Goal: Task Accomplishment & Management: Use online tool/utility

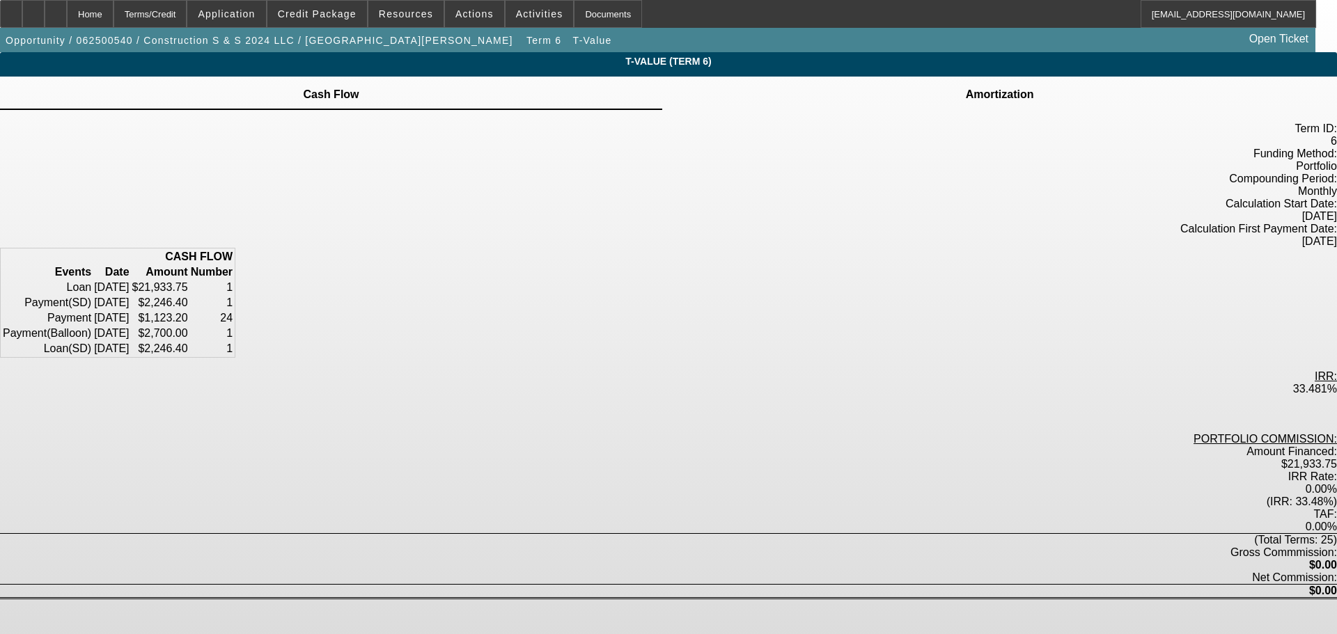
click at [965, 87] on td at bounding box center [1000, 86] width 70 height 1
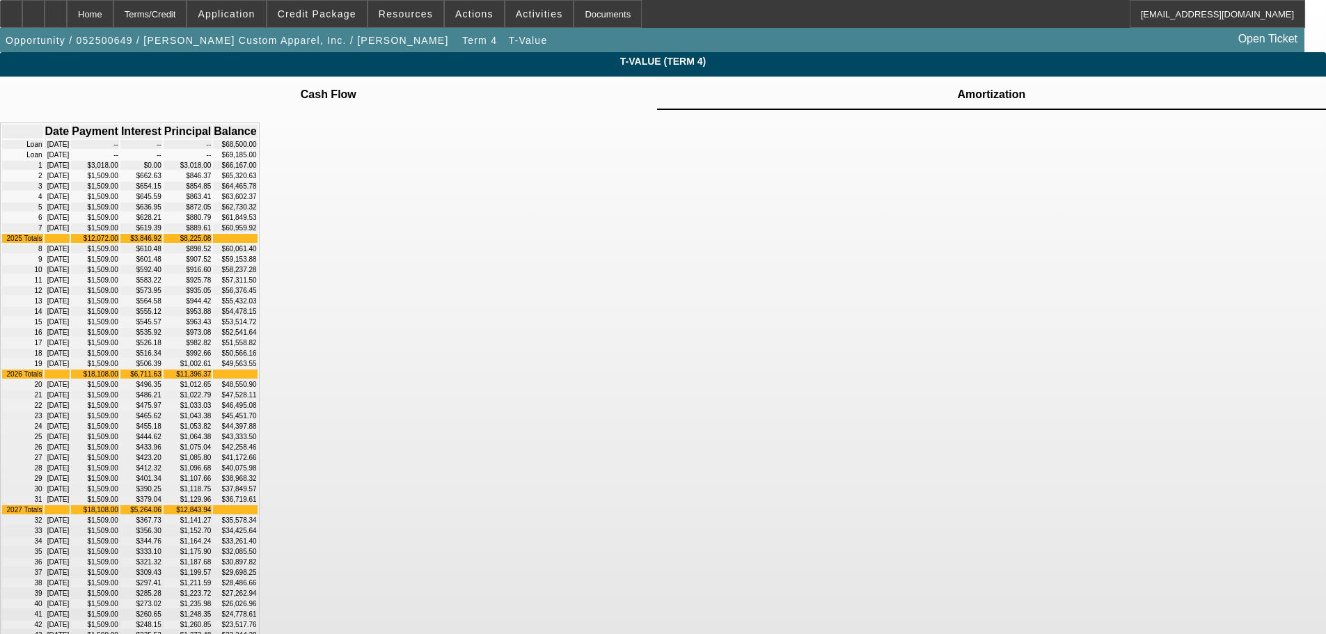
click at [357, 87] on td at bounding box center [328, 86] width 57 height 1
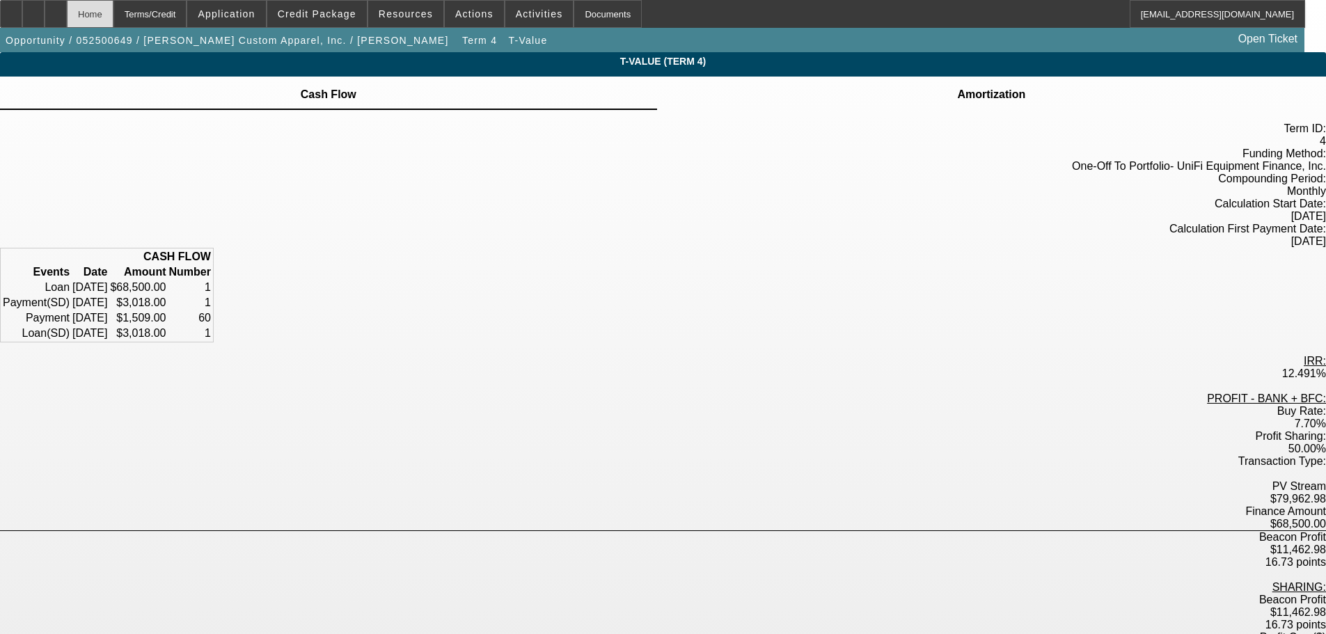
click at [111, 3] on div "Home" at bounding box center [90, 14] width 47 height 28
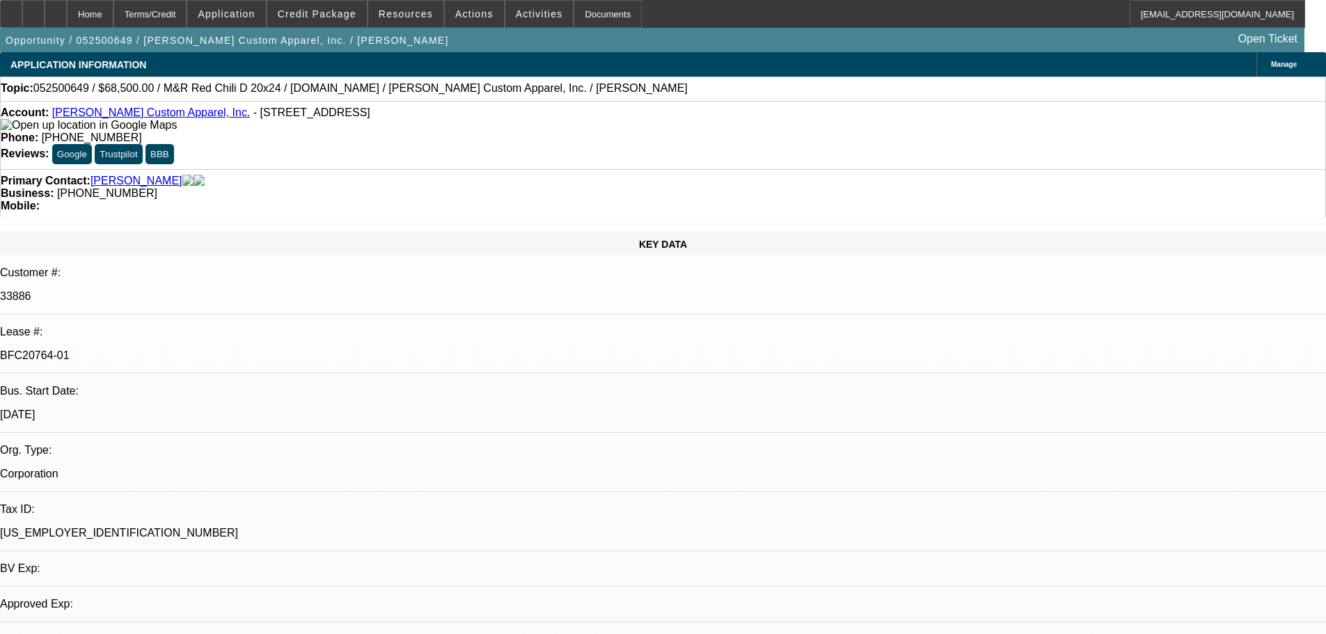
select select "0"
select select "2"
select select "0"
select select "6"
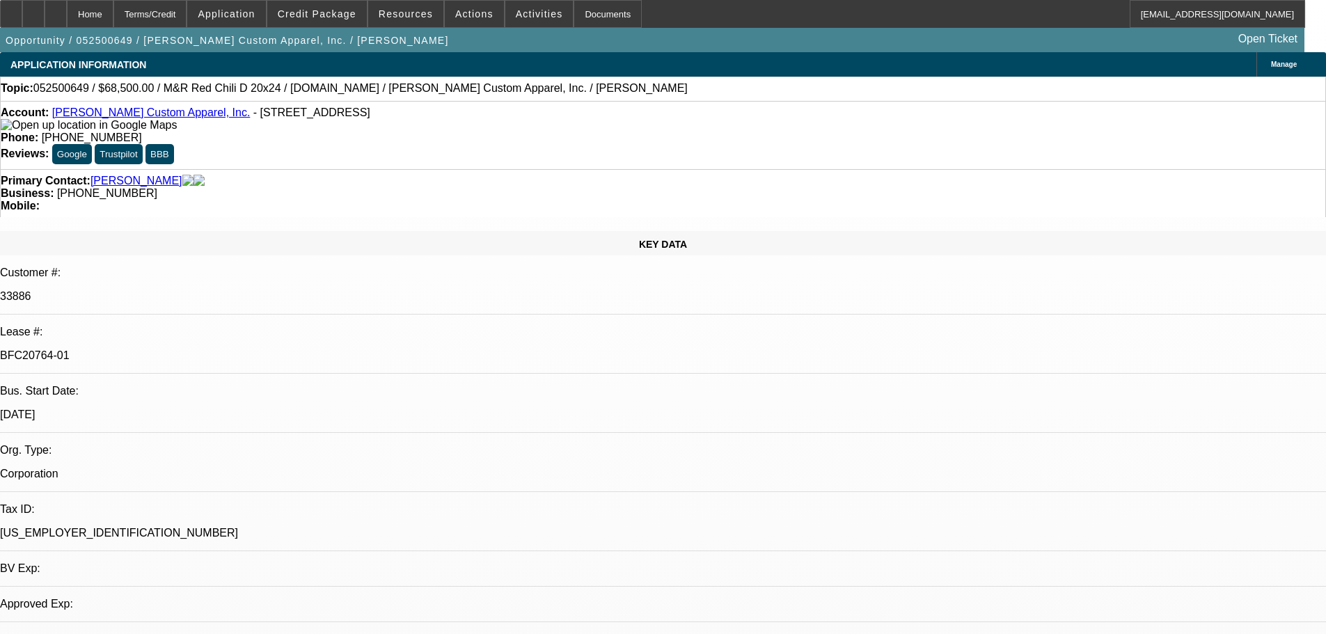
select select "0"
select select "2"
select select "0.1"
select select "4"
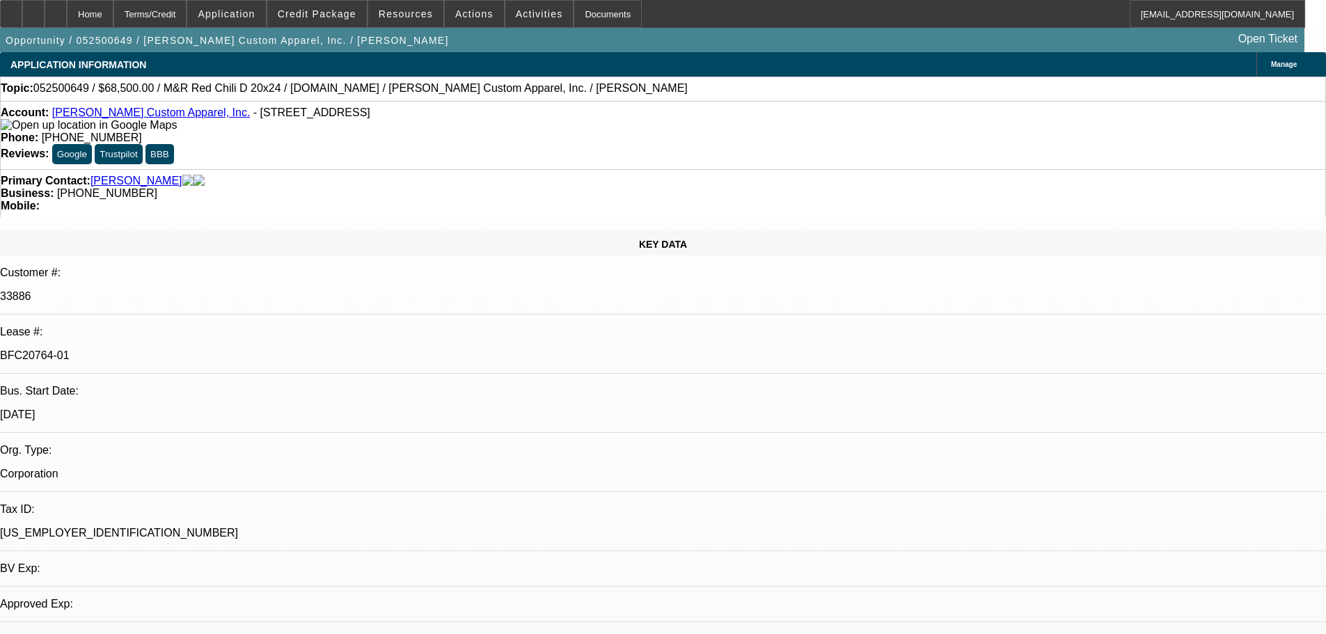
select select "0"
select select "2"
select select "0.1"
select select "4"
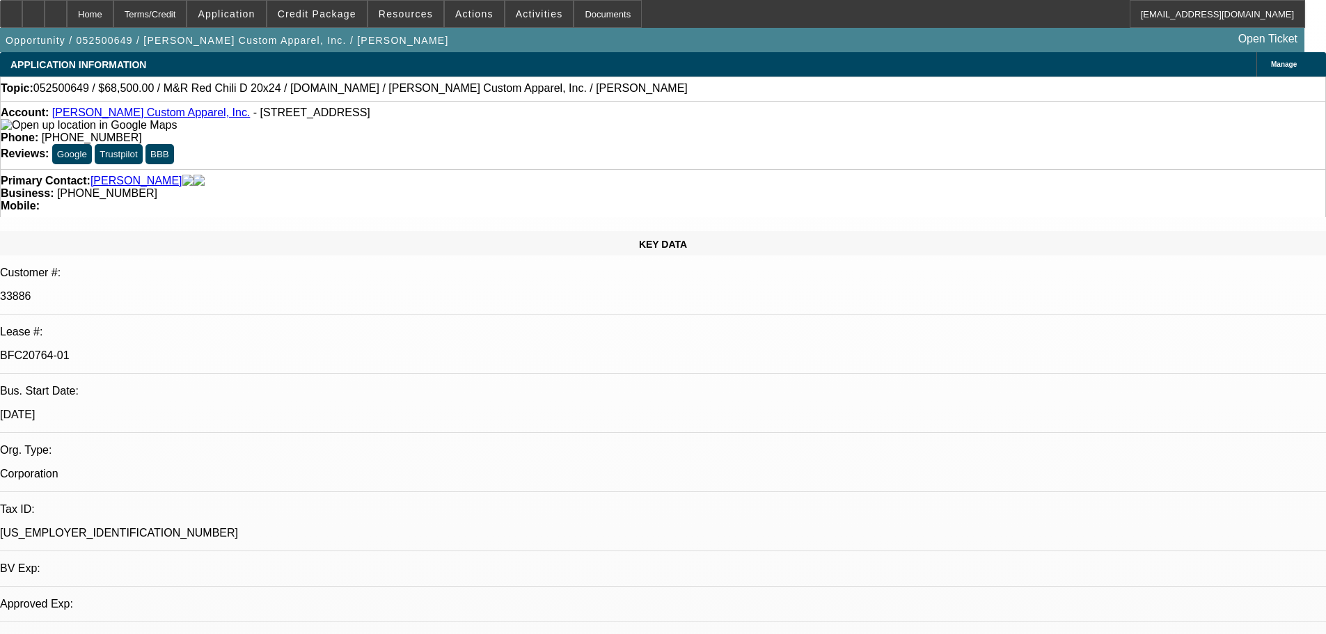
select select "0"
select select "2"
select select "0.1"
select select "4"
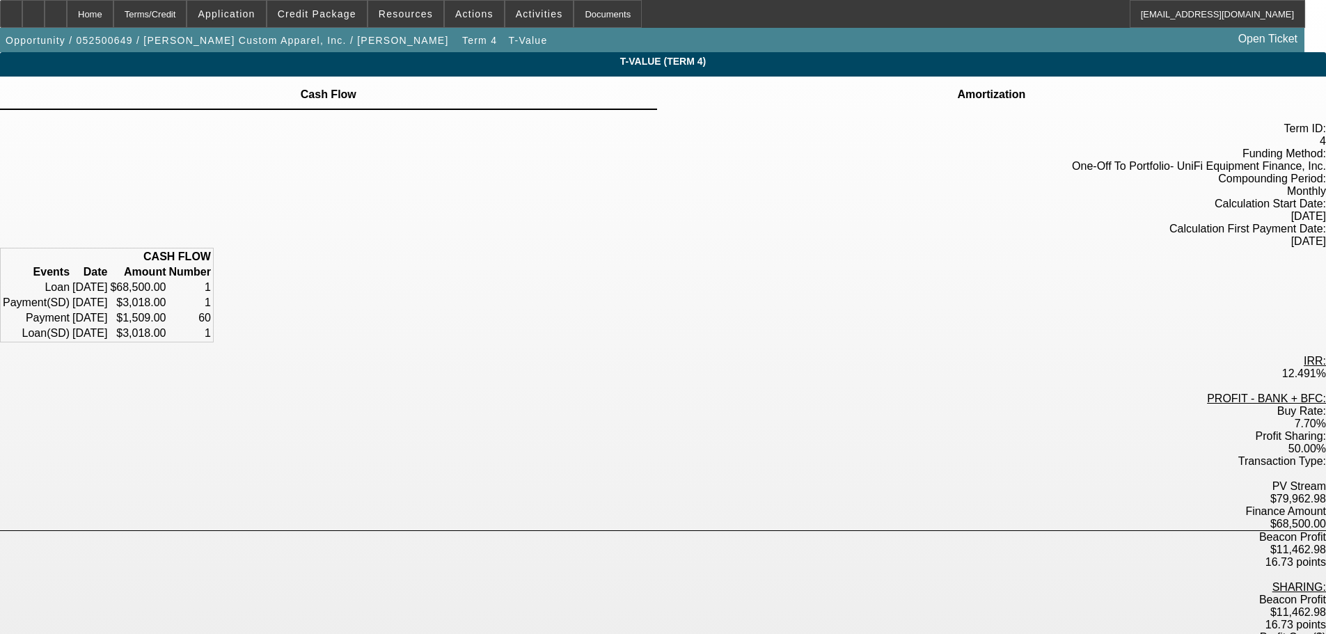
click at [957, 87] on td at bounding box center [992, 86] width 70 height 1
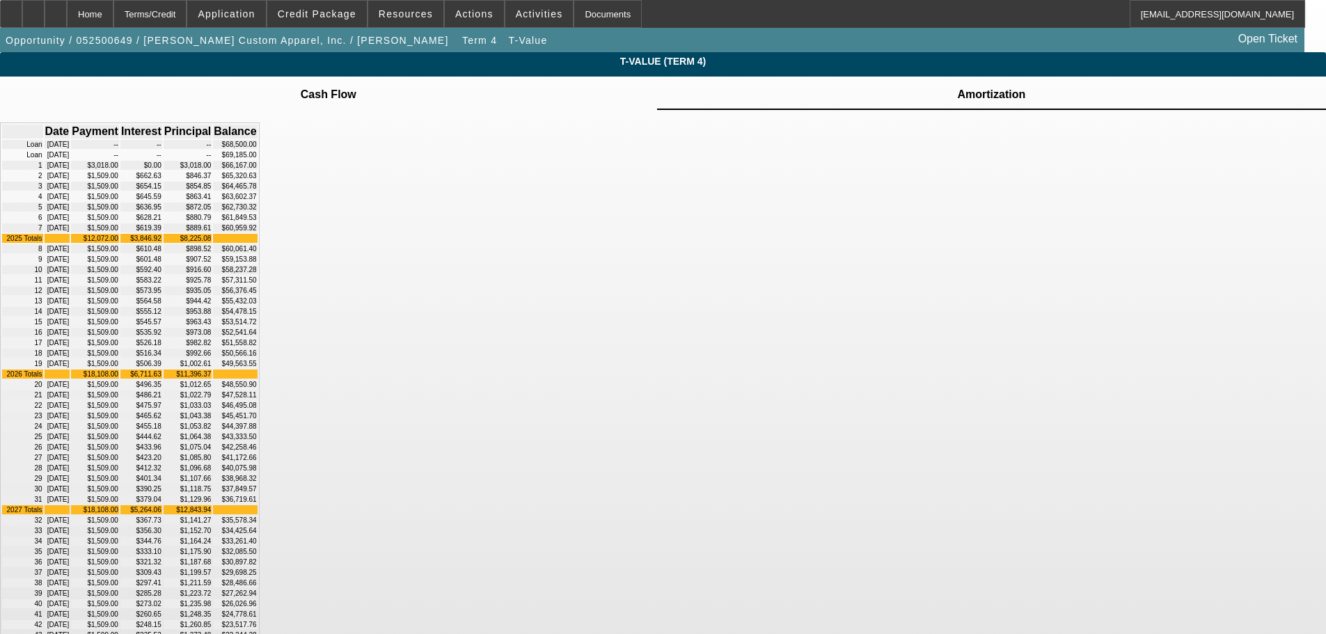
click at [357, 87] on td at bounding box center [328, 86] width 57 height 1
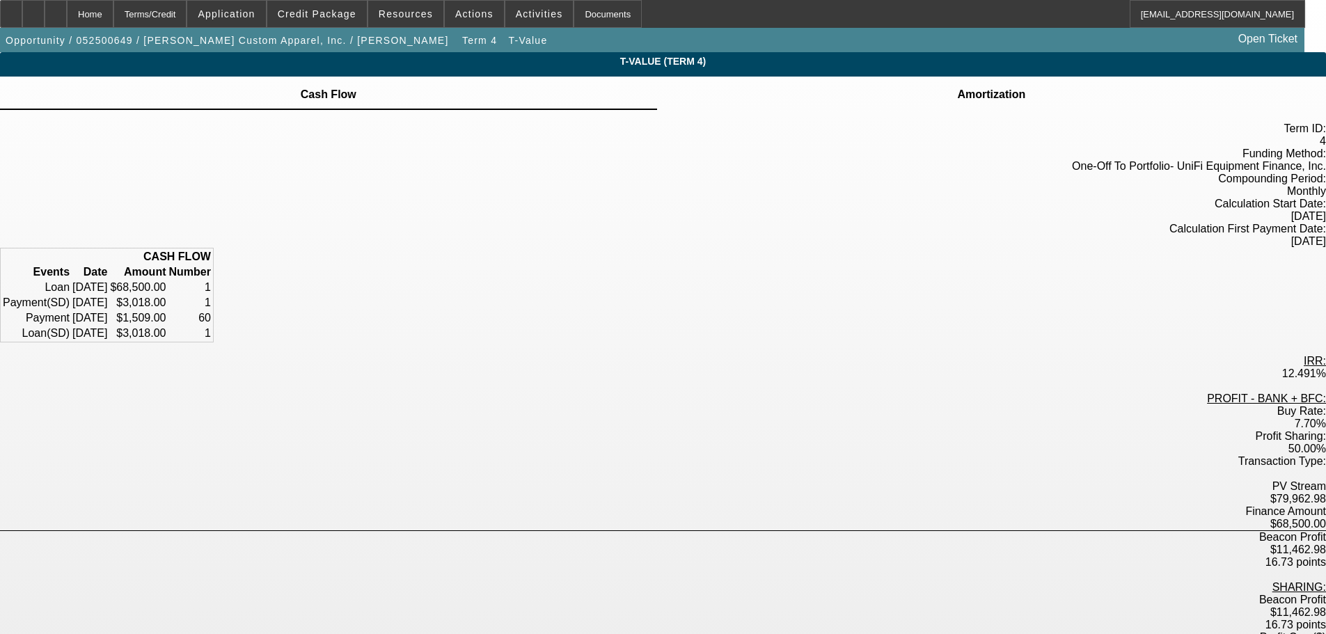
click at [957, 87] on td at bounding box center [992, 86] width 70 height 1
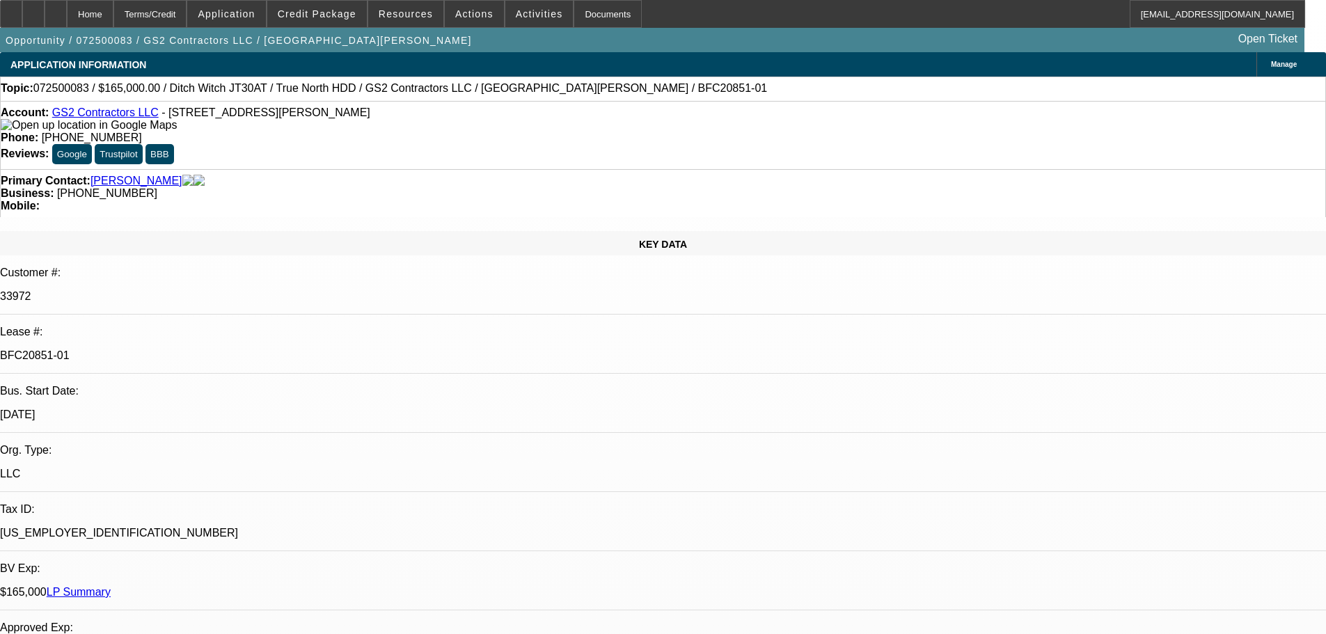
select select "0"
select select "2"
select select "0"
select select "2"
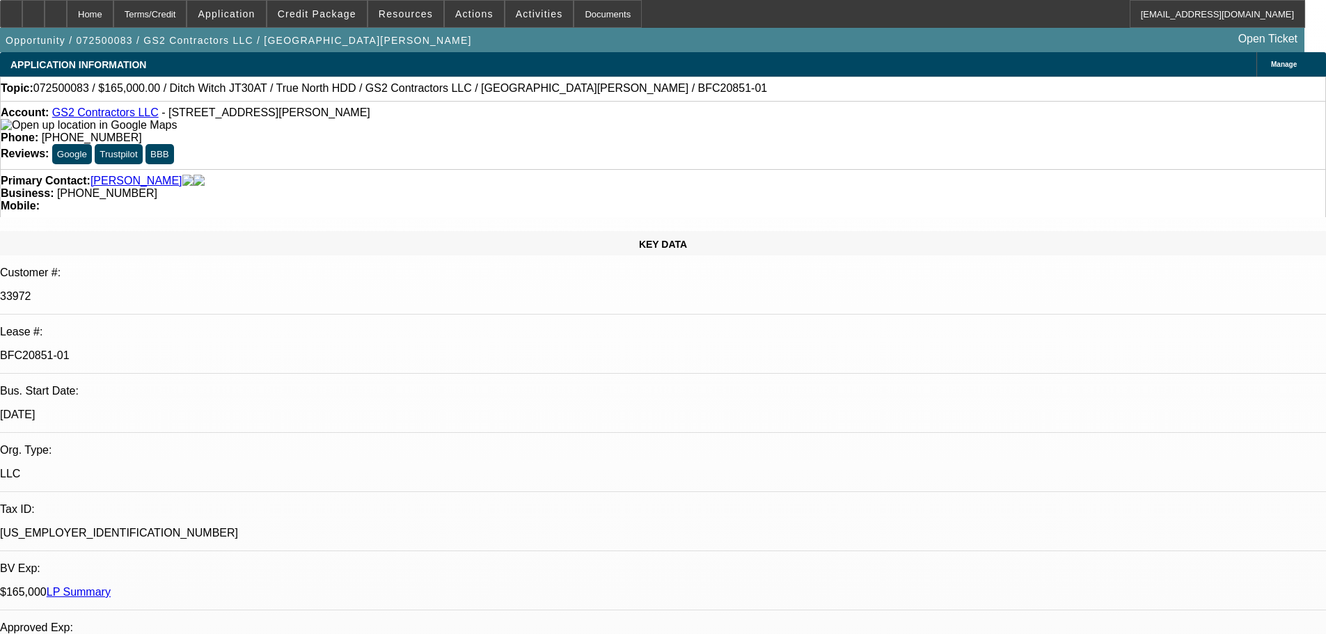
select select "0"
select select "2"
select select "0"
select select "1"
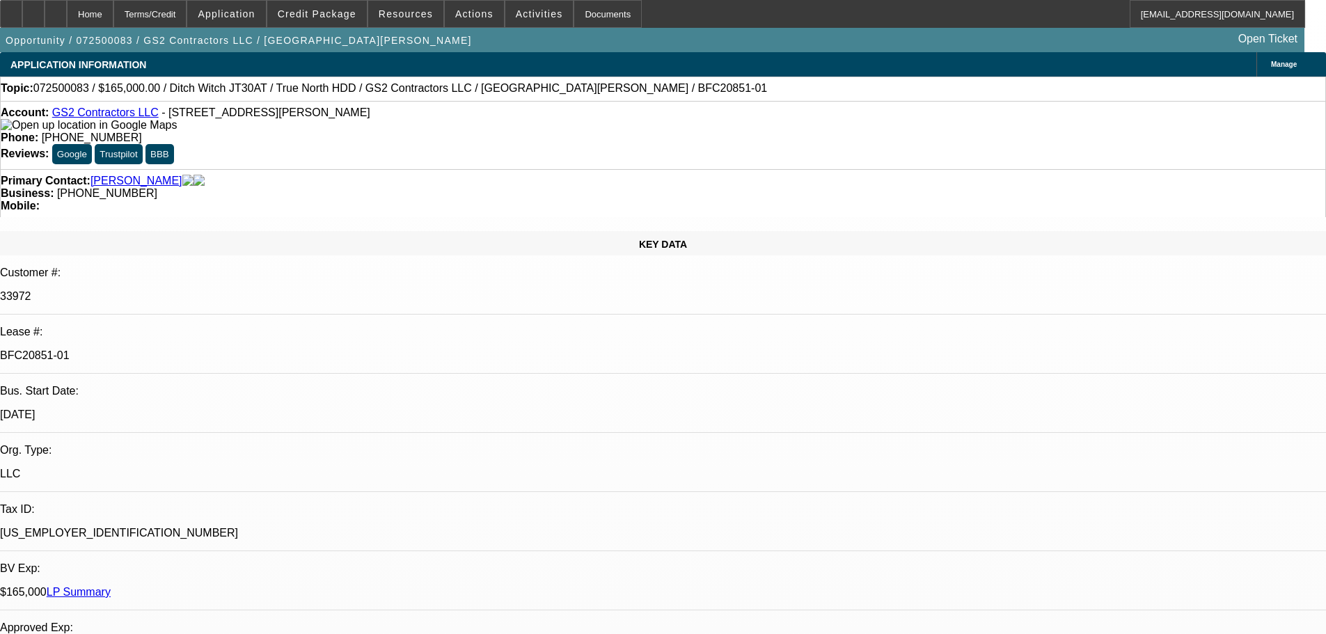
select select "2"
select select "6"
select select "1"
select select "2"
select select "6"
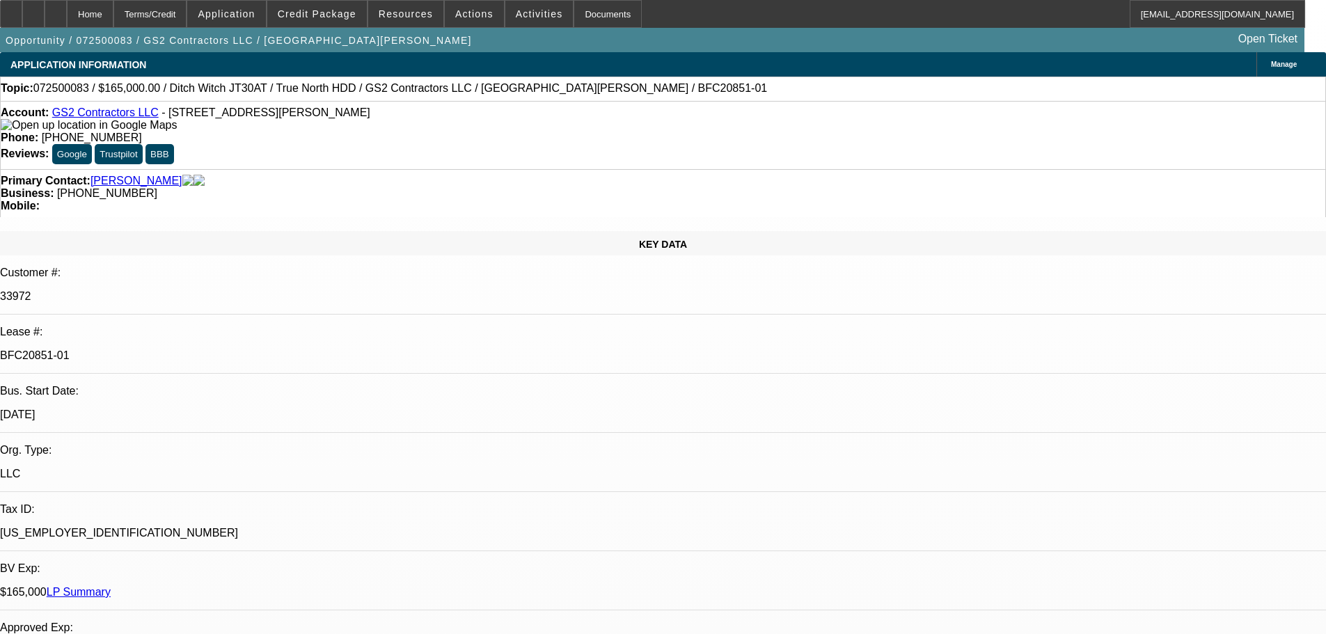
select select "1"
select select "2"
select select "6"
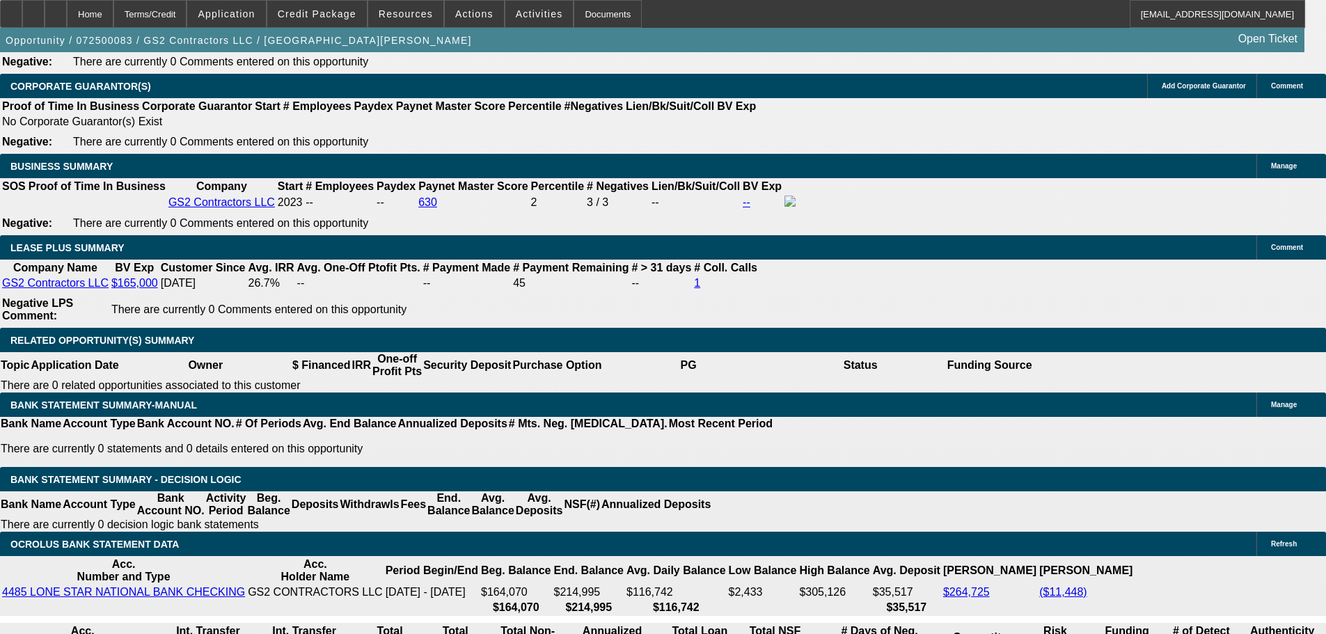
scroll to position [2297, 0]
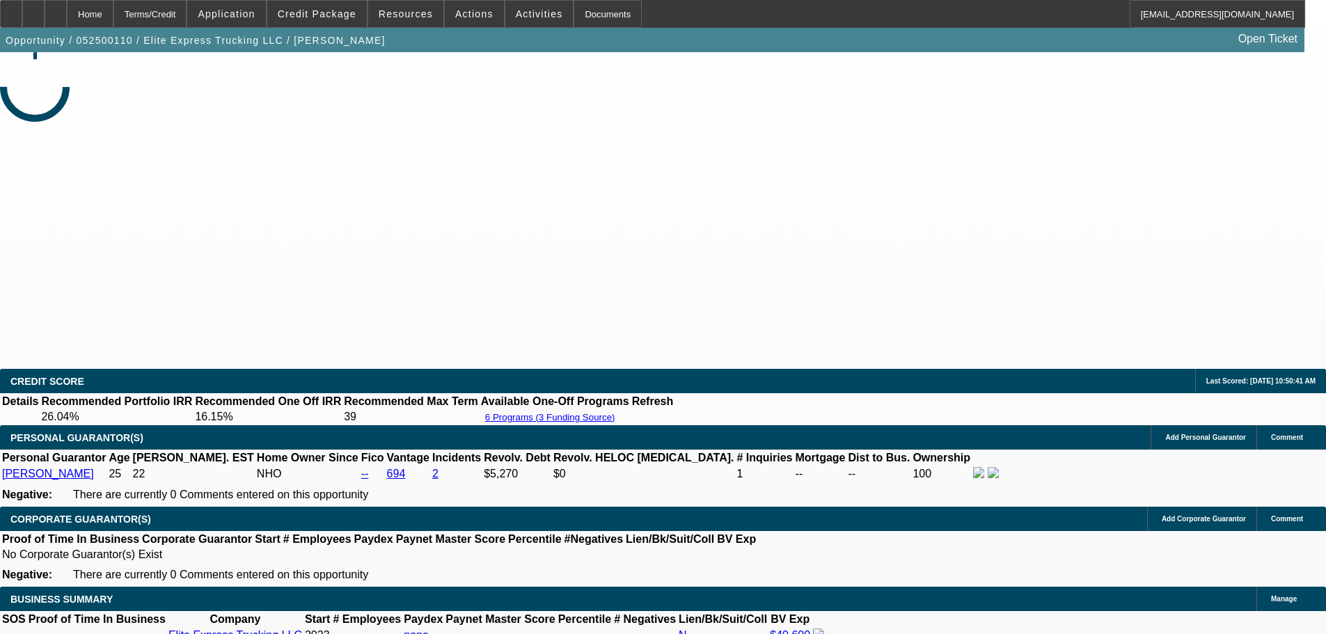
select select "0"
select select "2"
select select "0"
select select "6"
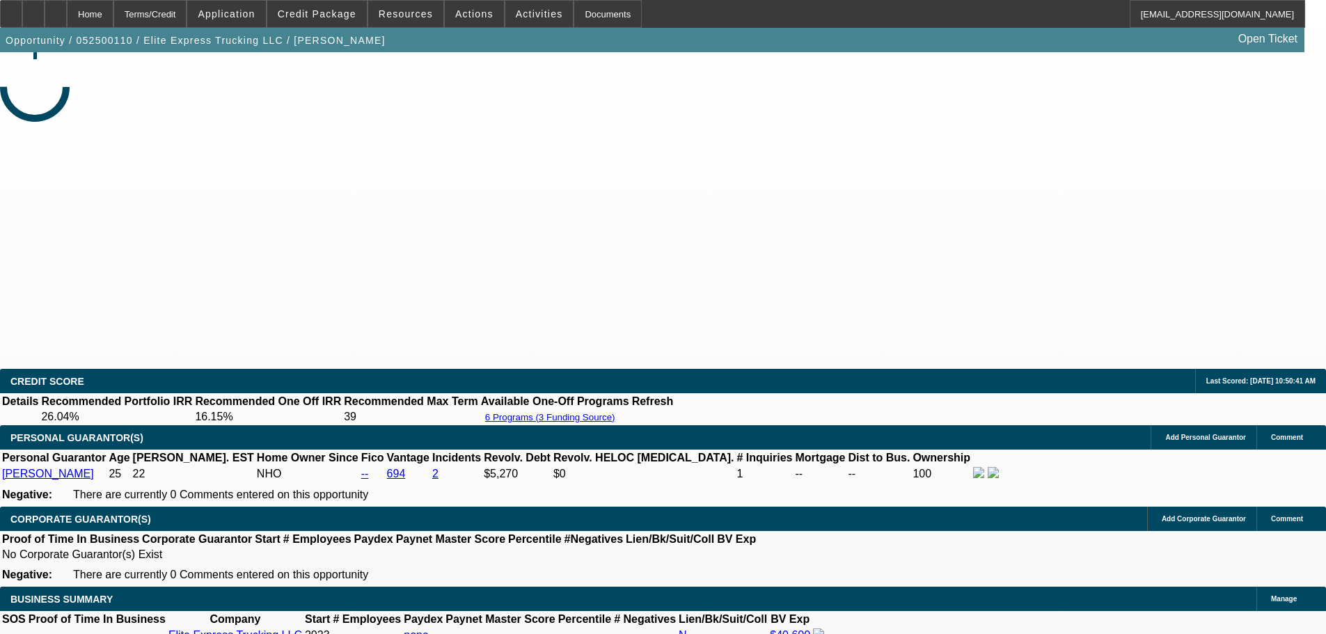
select select "0"
select select "2"
select select "0.1"
select select "4"
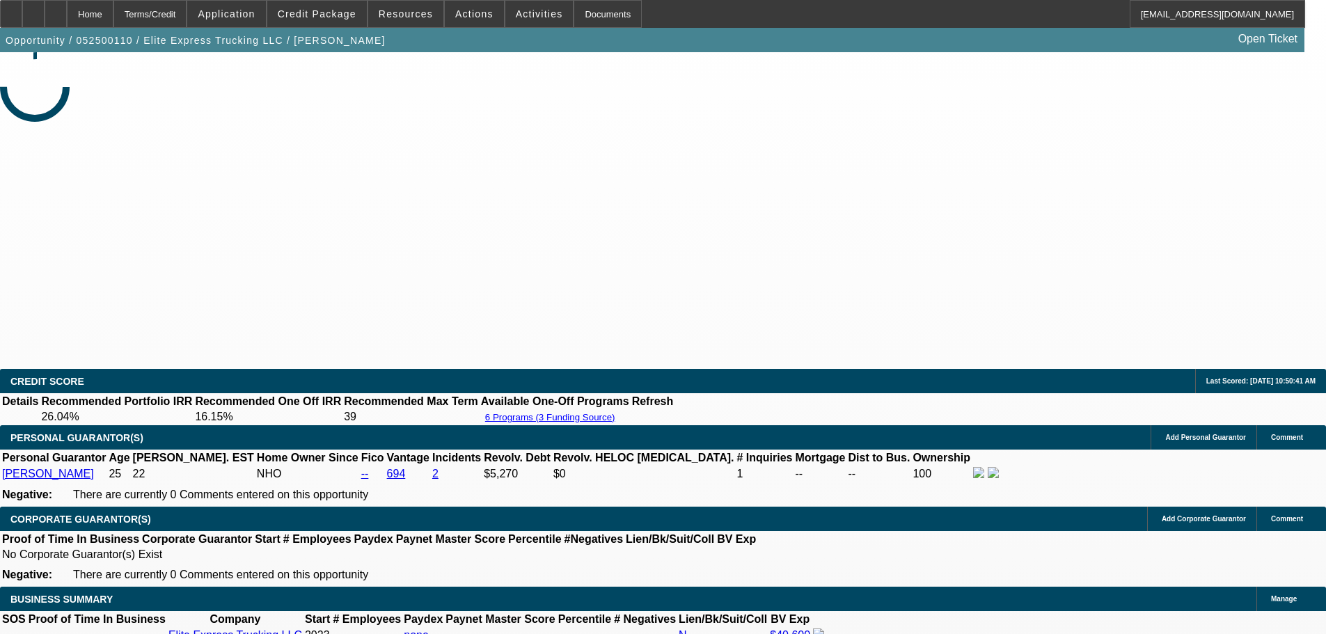
select select "0"
select select "2"
select select "0.1"
select select "4"
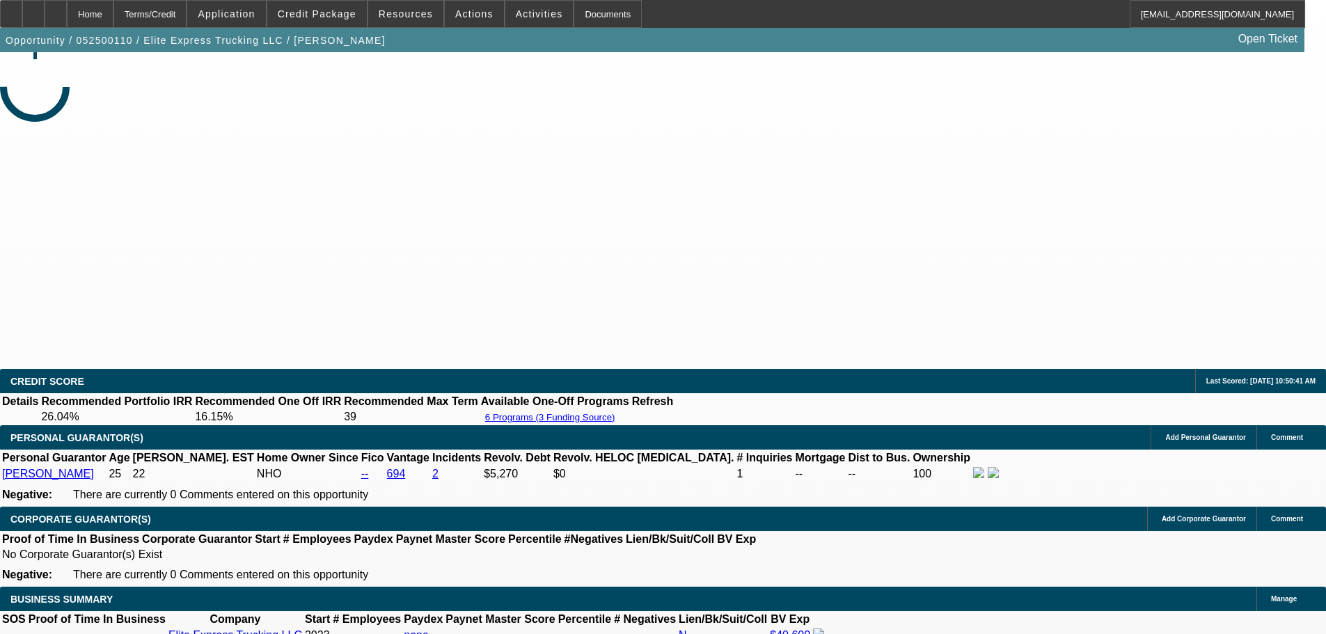
select select "0"
select select "2"
select select "0.1"
select select "4"
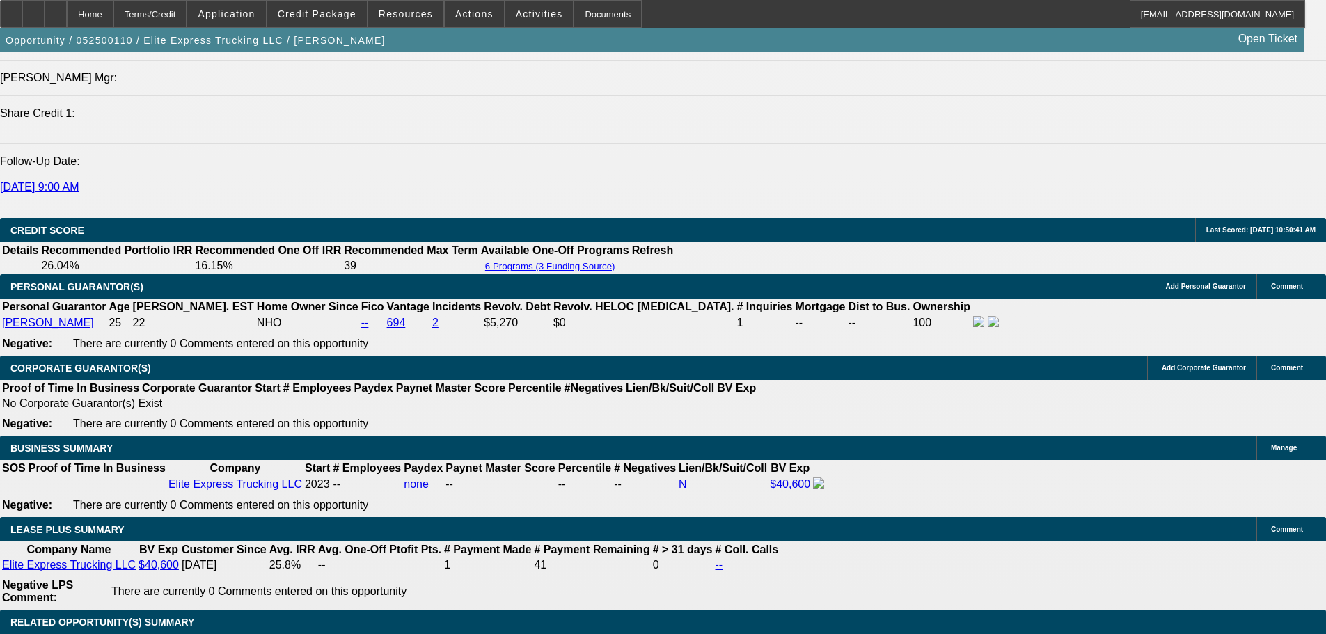
scroll to position [2367, 0]
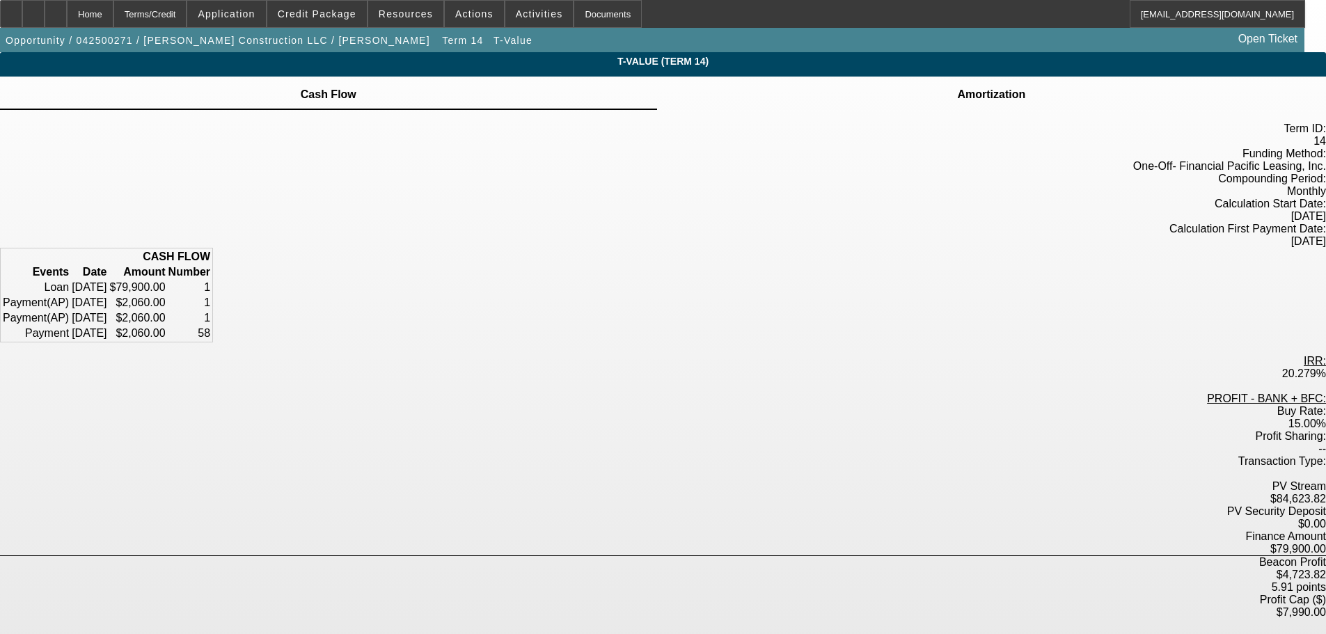
click at [957, 87] on td at bounding box center [992, 86] width 70 height 1
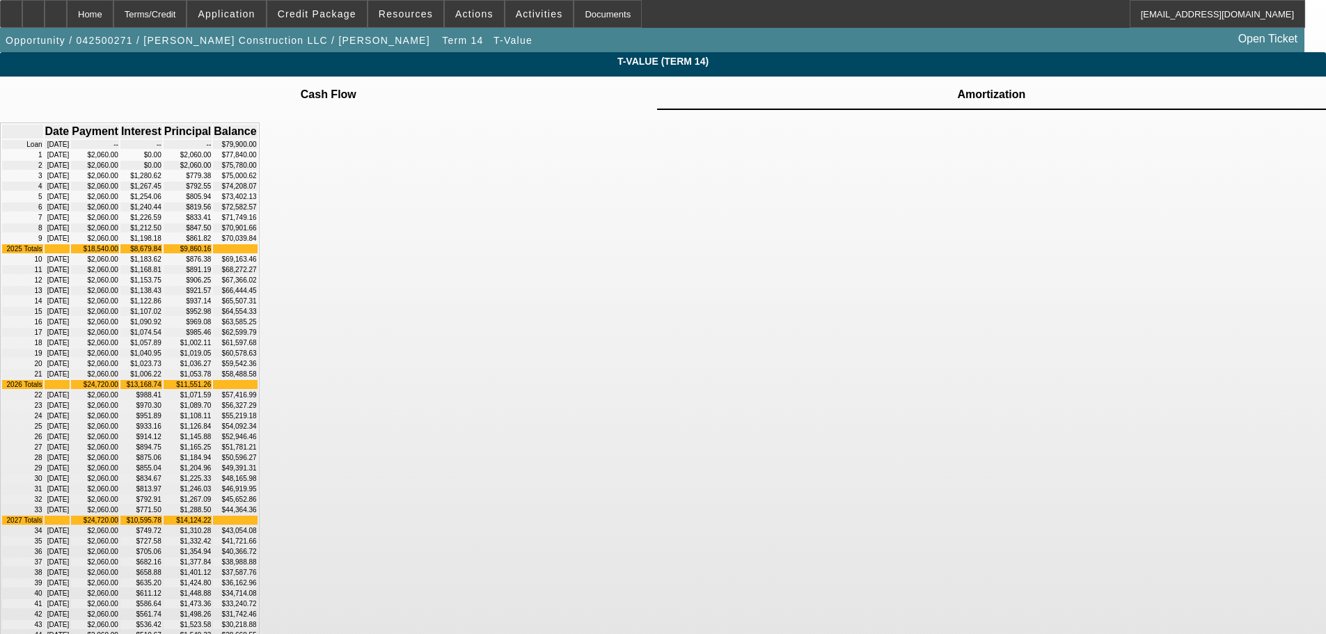
drag, startPoint x: 536, startPoint y: 244, endPoint x: 851, endPoint y: 244, distance: 315.4
click at [258, 201] on tr "5 08/01/2025 $2,060.00 $1,254.06 $805.94 $73,402.13" at bounding box center [129, 196] width 255 height 9
click at [257, 212] on td "$72,582.57" at bounding box center [235, 207] width 44 height 9
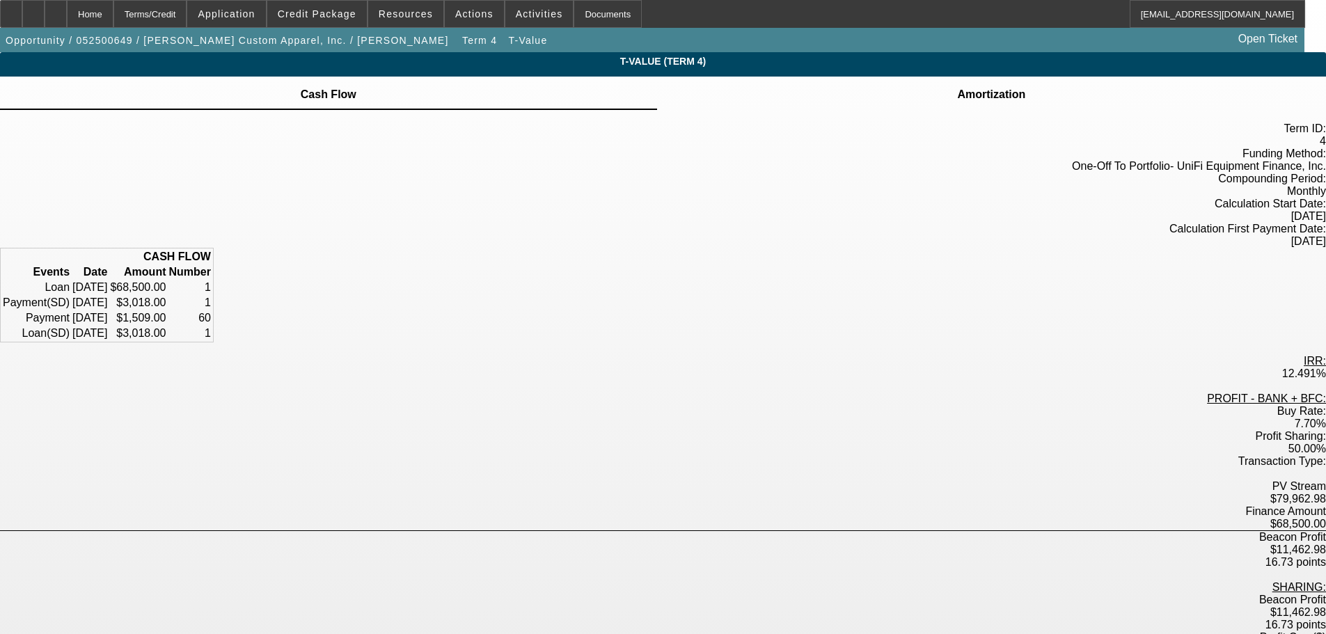
click at [991, 86] on icon at bounding box center [991, 86] width 0 height 0
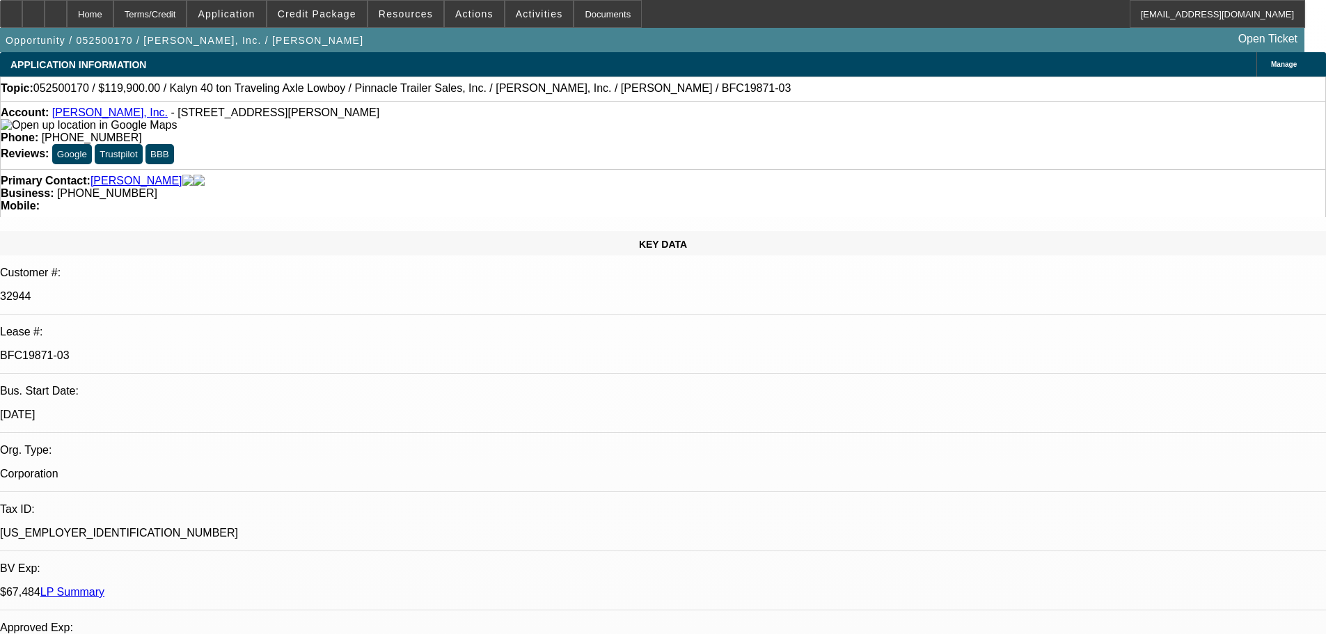
select select "0"
select select "3"
select select "0"
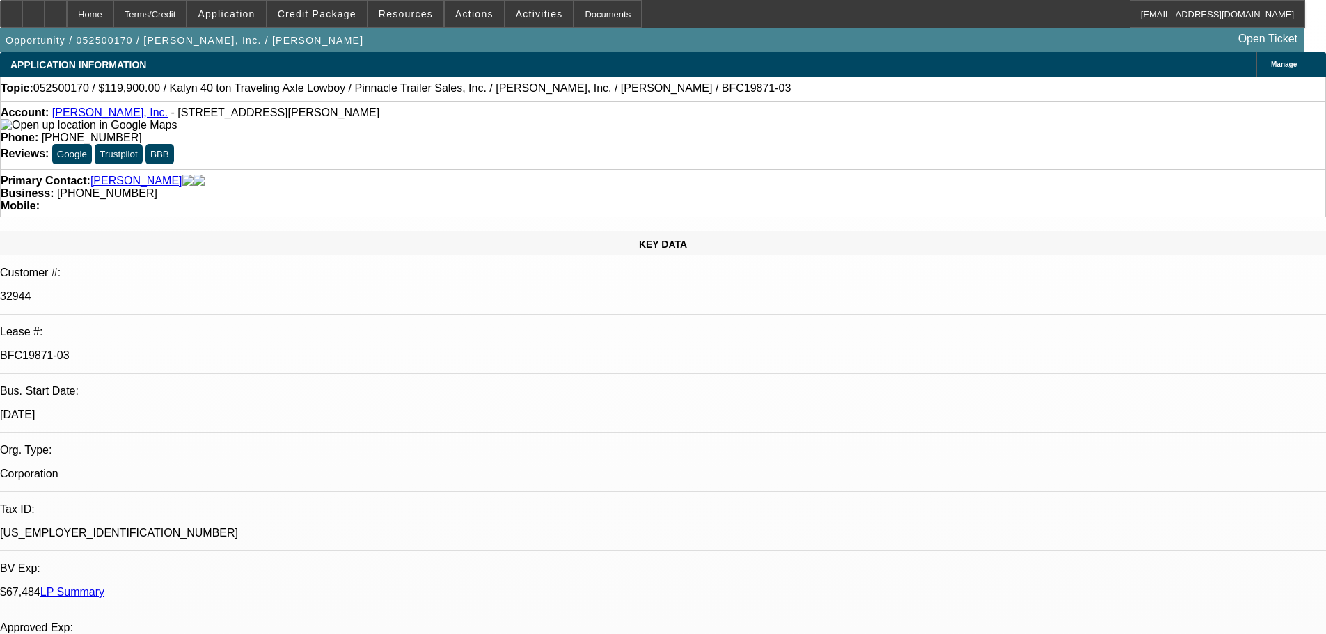
select select "0"
select select "3"
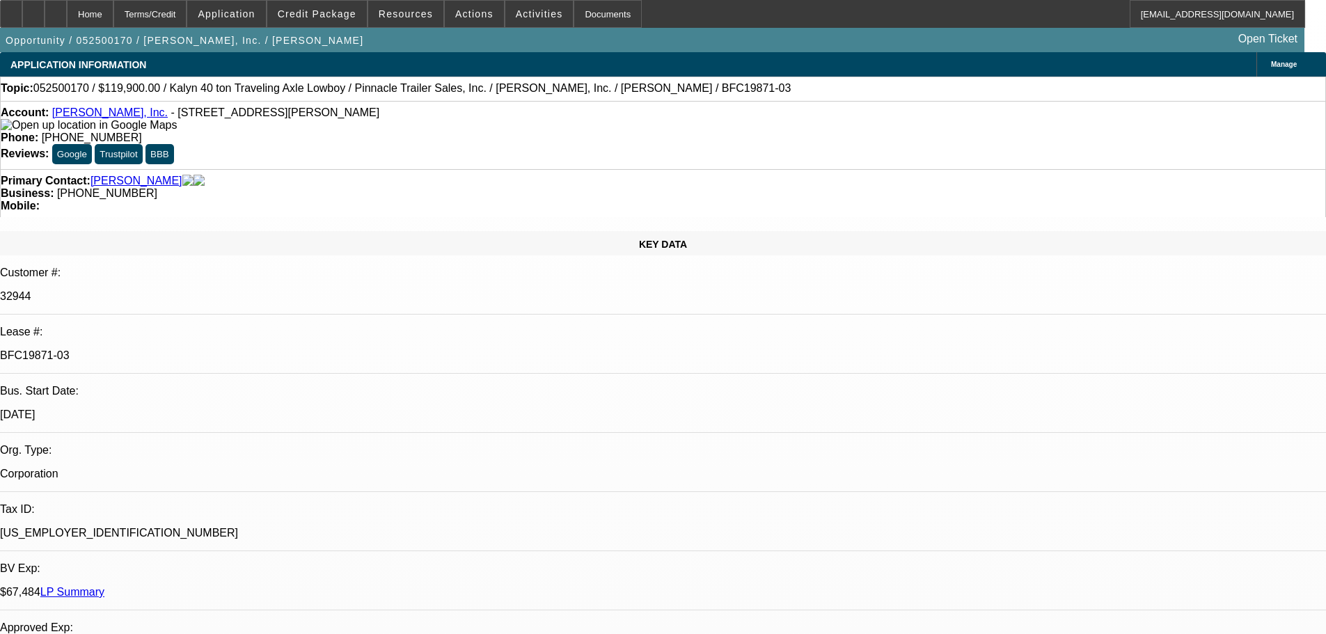
select select "0"
select select "2"
select select "0"
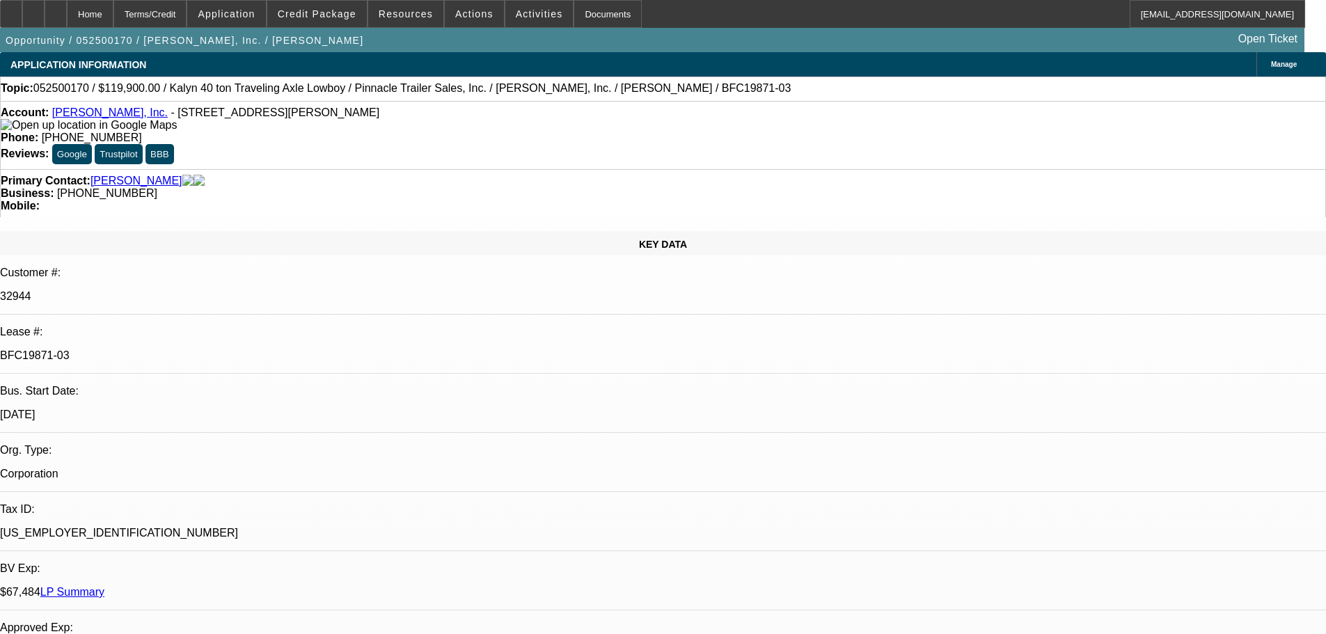
select select "6"
drag, startPoint x: 165, startPoint y: 235, endPoint x: 230, endPoint y: 231, distance: 65.6
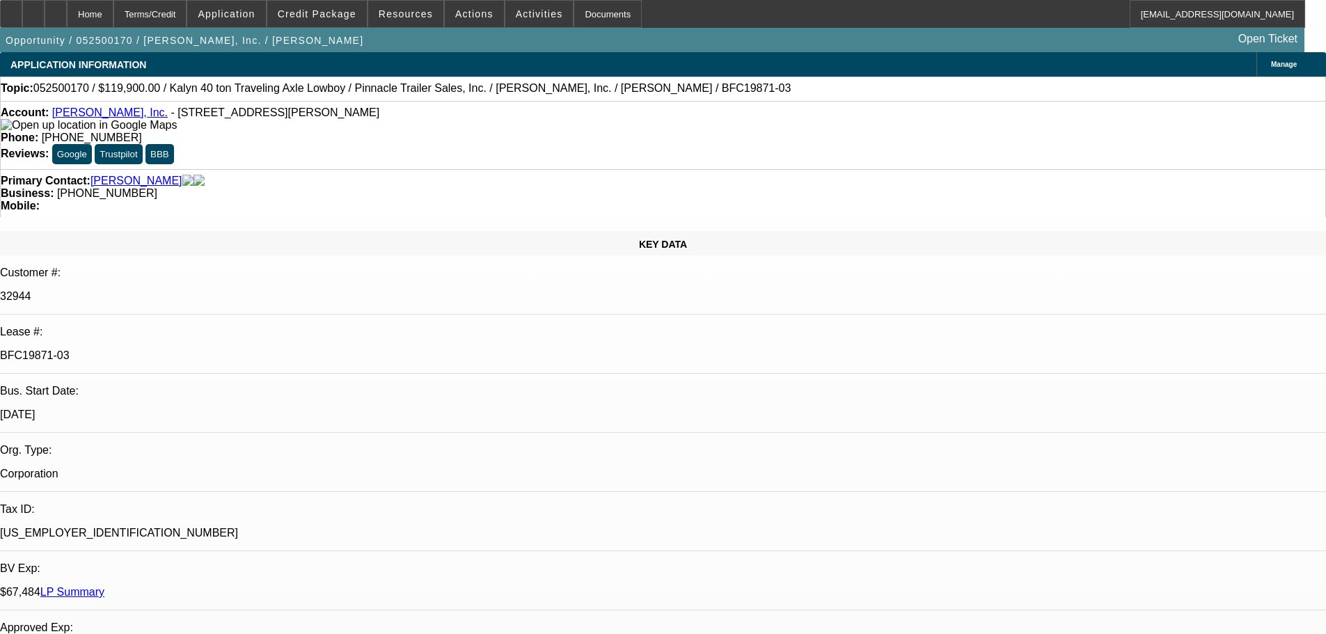
click at [230, 349] on p "BFC19871-03" at bounding box center [663, 355] width 1326 height 13
copy p "BFC19871-03"
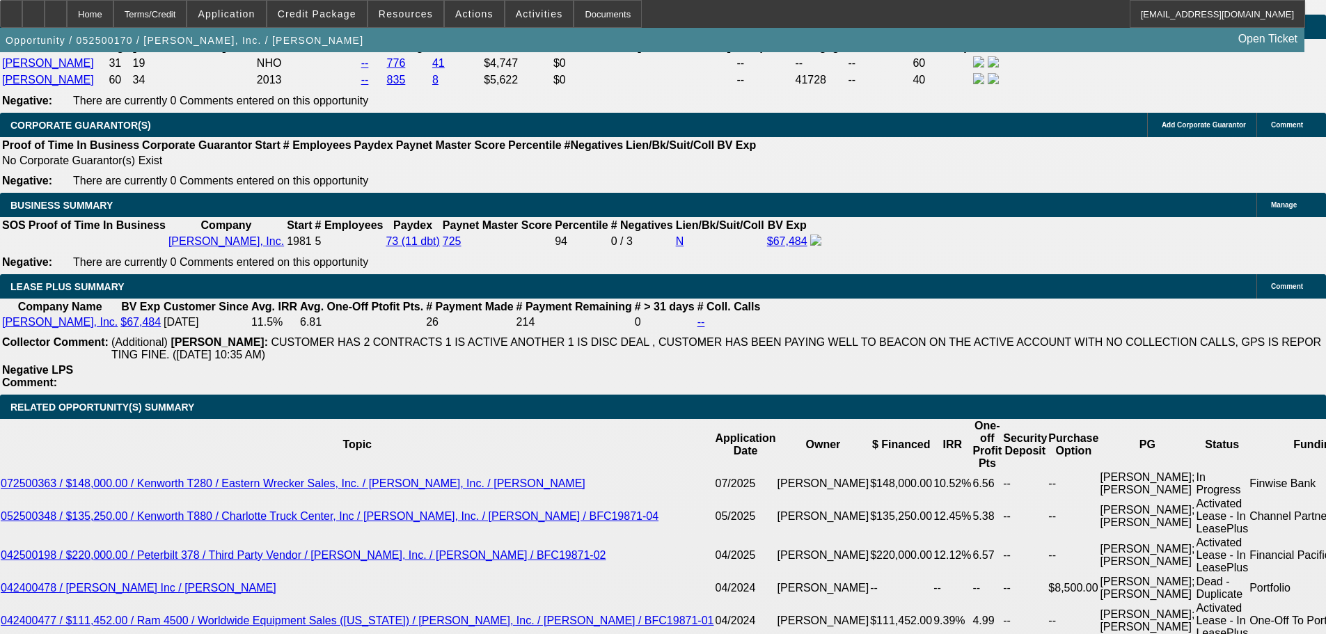
scroll to position [2506, 0]
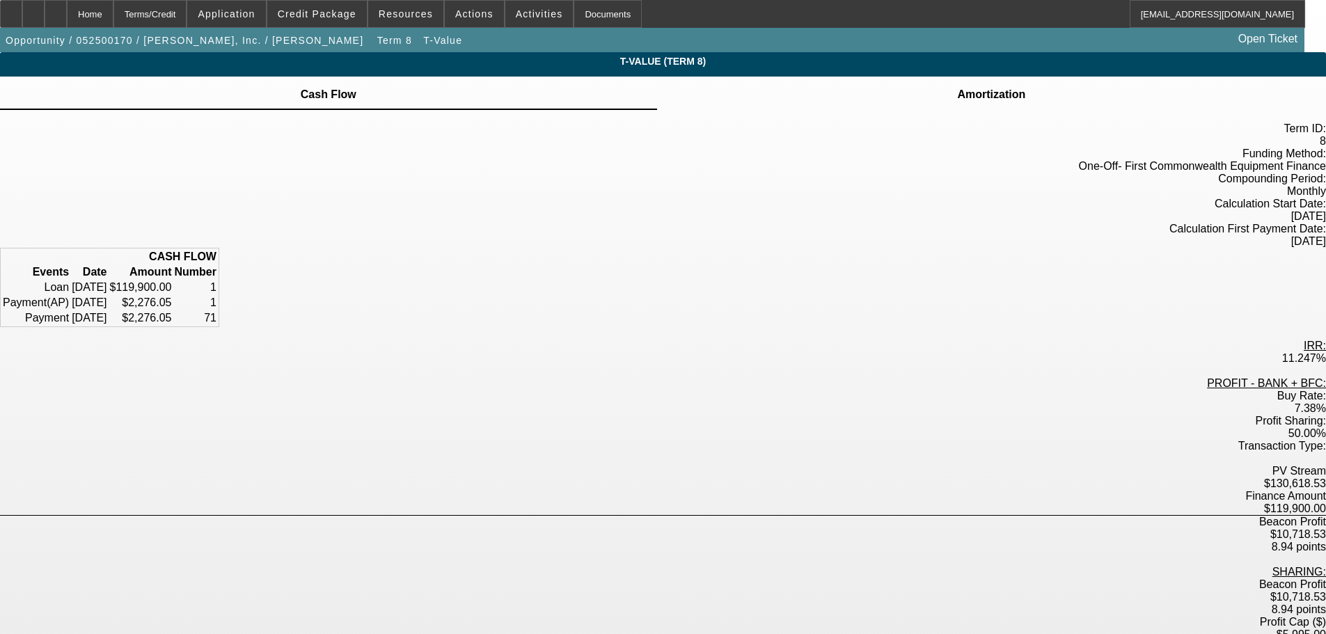
click at [791, 90] on div "Amortization" at bounding box center [991, 93] width 669 height 33
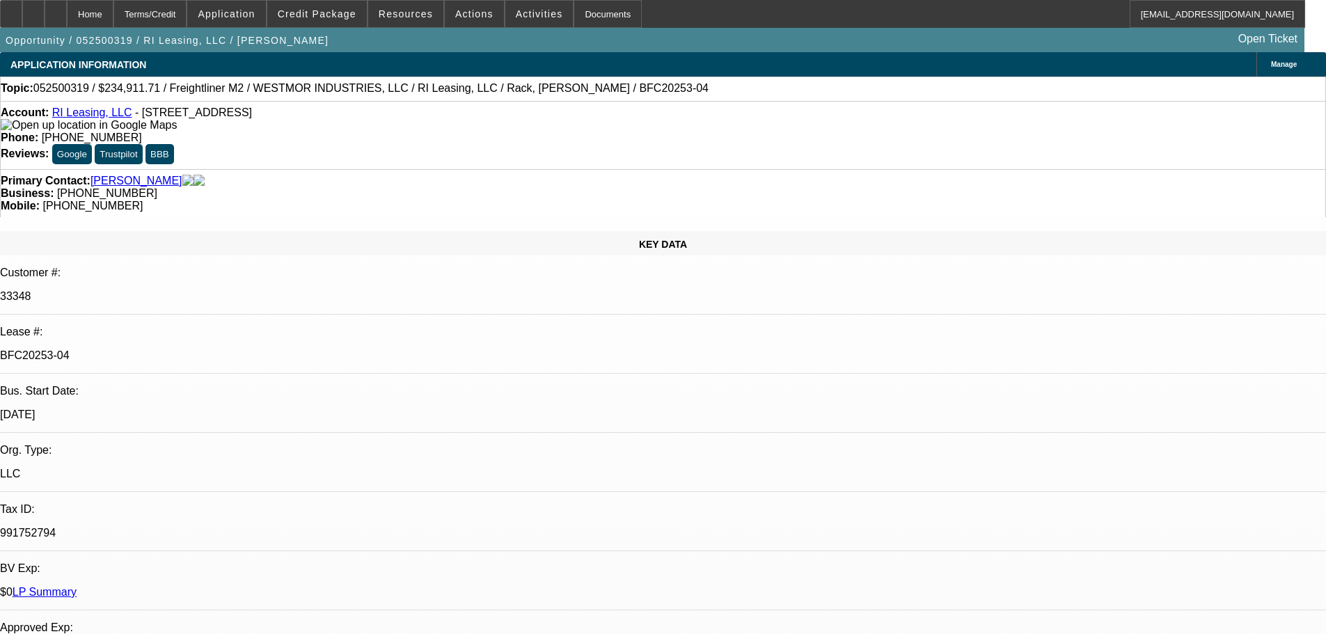
select select "0"
select select "6"
select select "0"
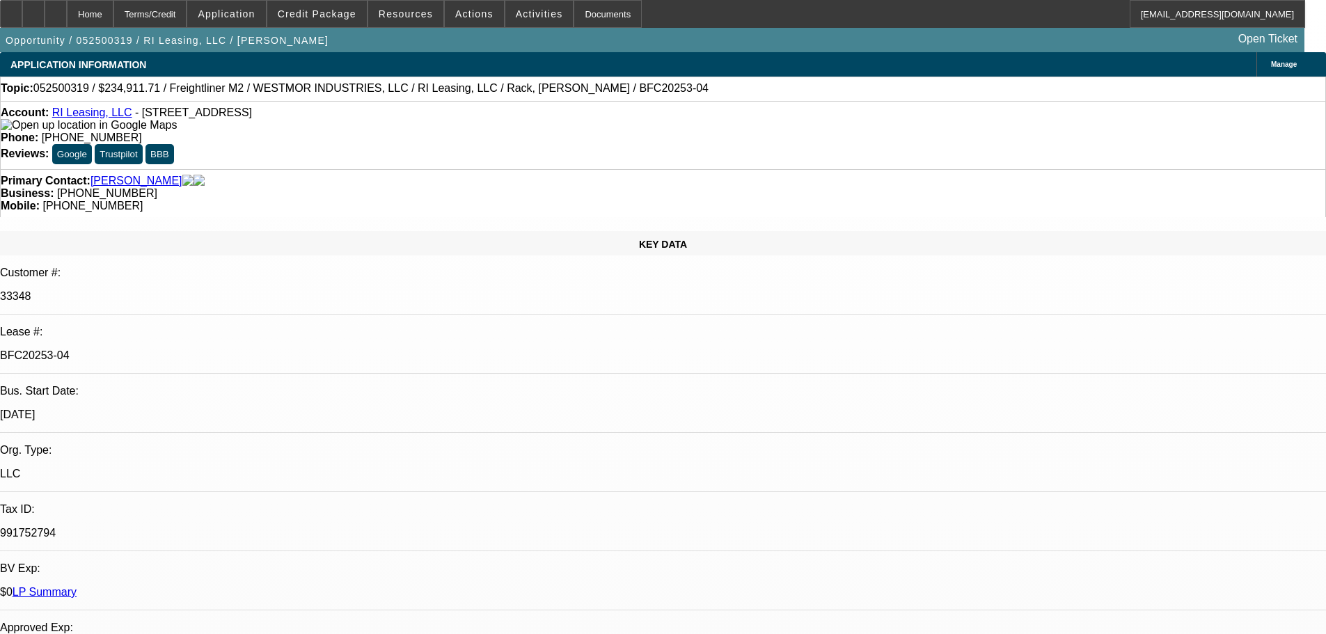
select select "0"
select select "6"
select select "0"
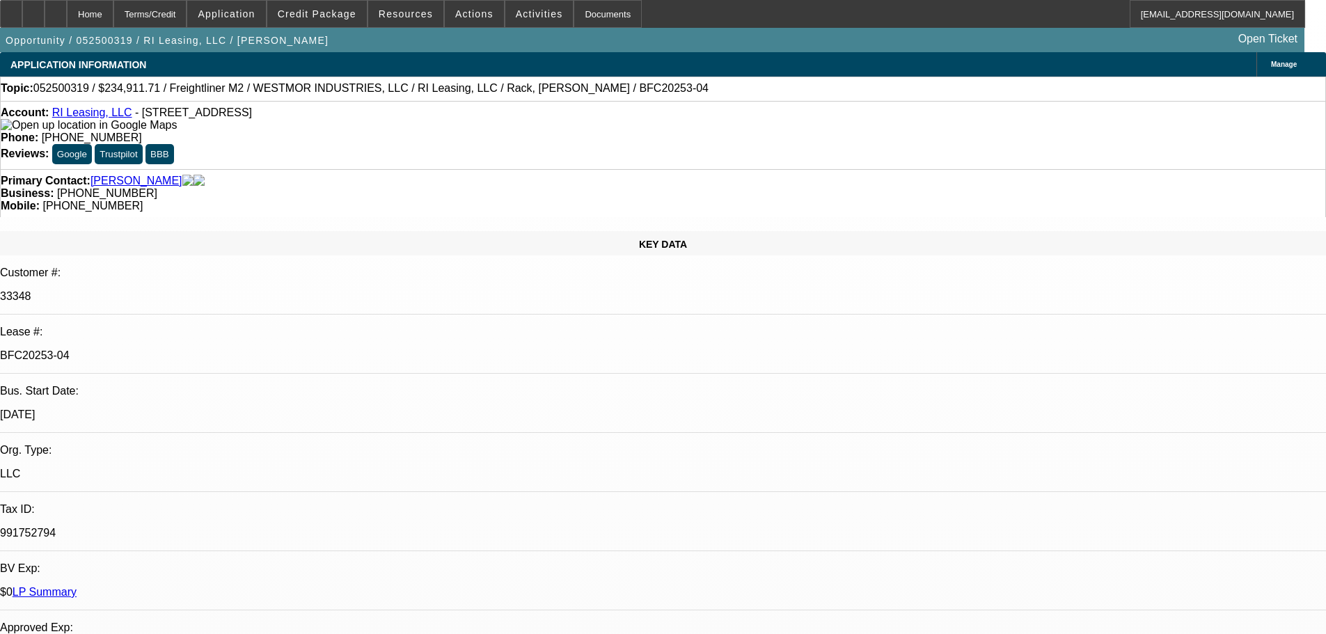
select select "0"
select select "6"
select select "0"
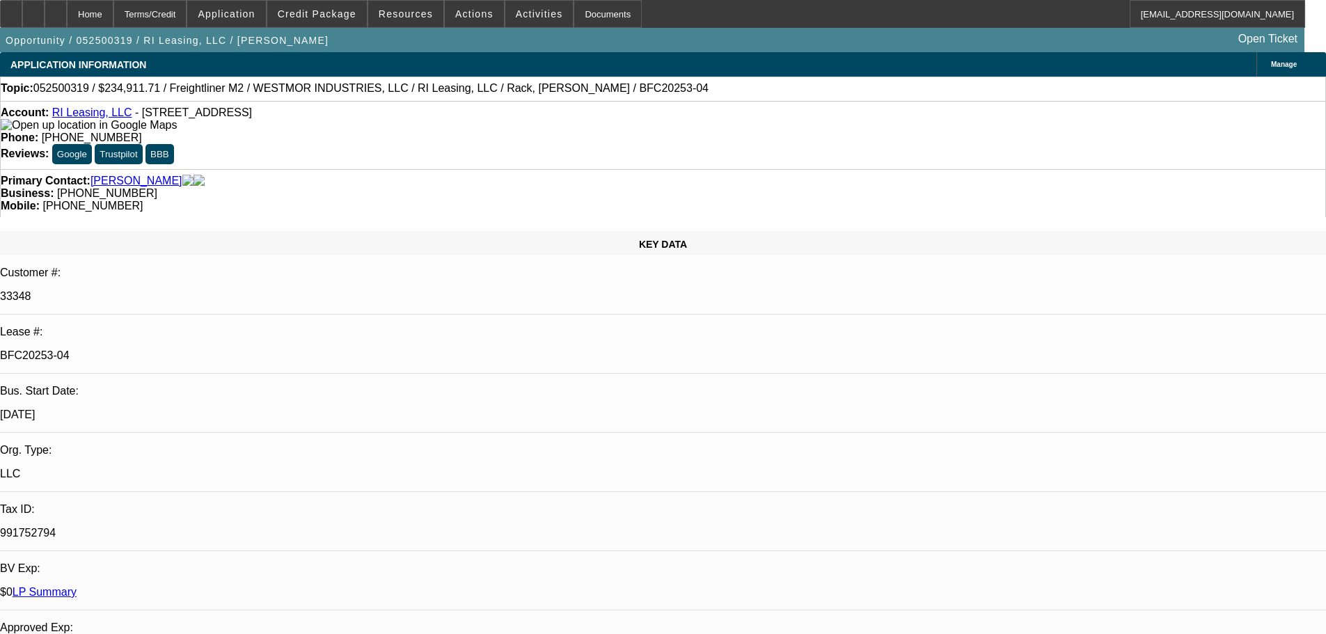
select select "6"
click at [145, 326] on div "Lease #: BFC20253-04" at bounding box center [663, 350] width 1326 height 48
copy div "BFC20253-04"
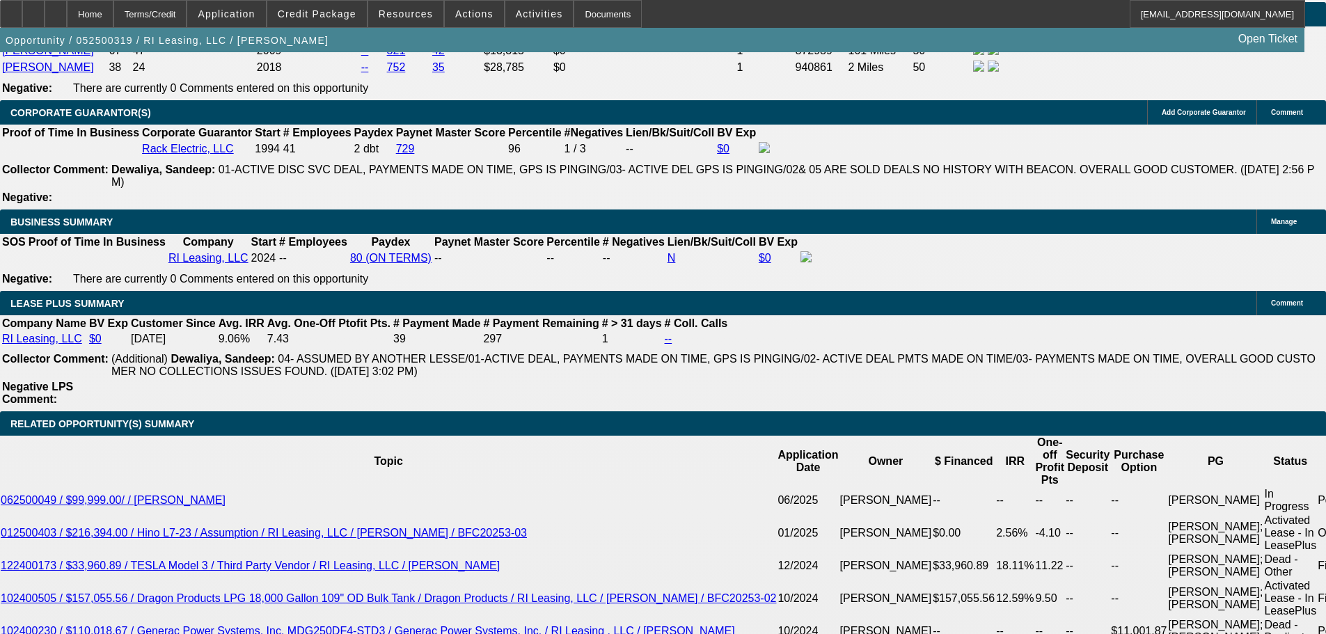
scroll to position [2645, 0]
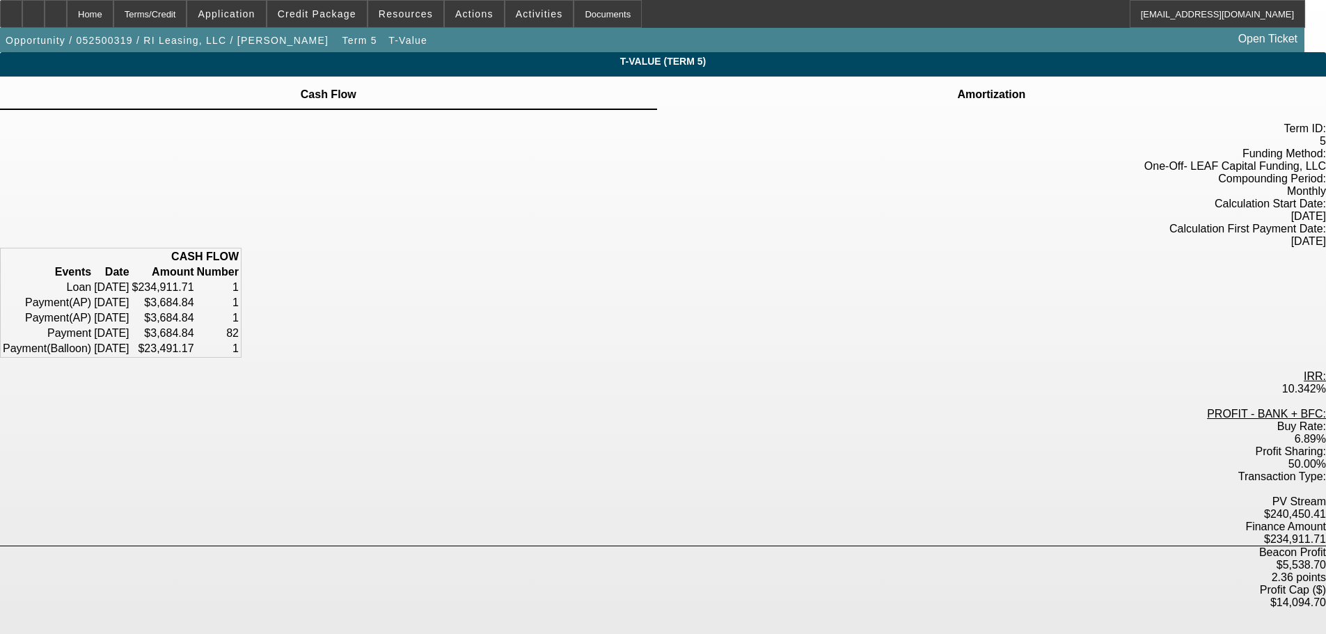
click at [859, 85] on div "Amortization" at bounding box center [991, 93] width 669 height 33
